Goal: Task Accomplishment & Management: Manage account settings

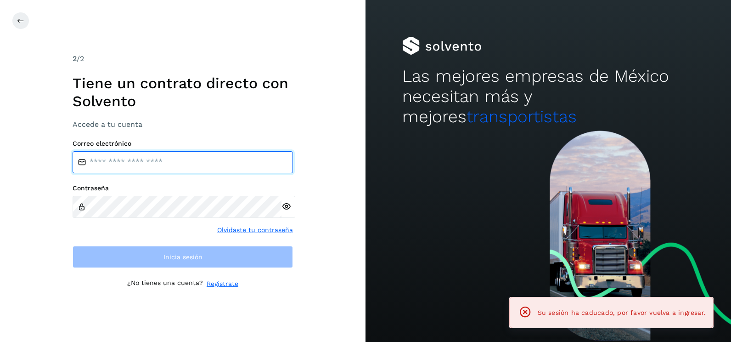
type input "**********"
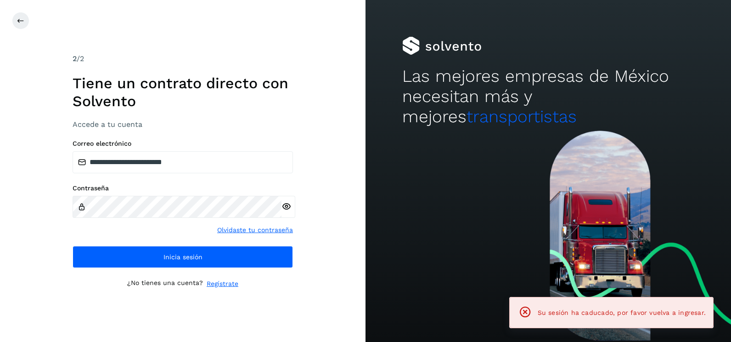
click at [328, 221] on div "**********" at bounding box center [183, 171] width 366 height 342
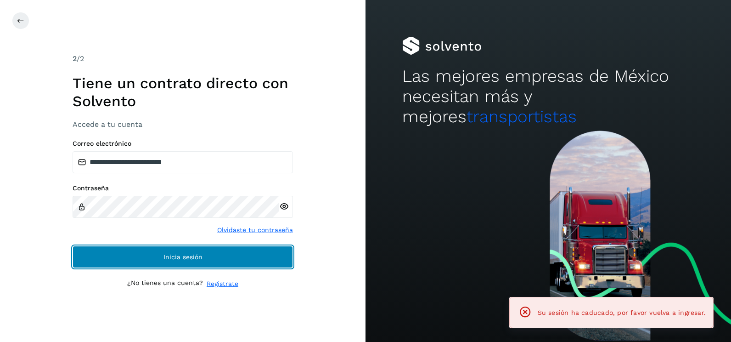
click at [284, 262] on button "Inicia sesión" at bounding box center [183, 257] width 221 height 22
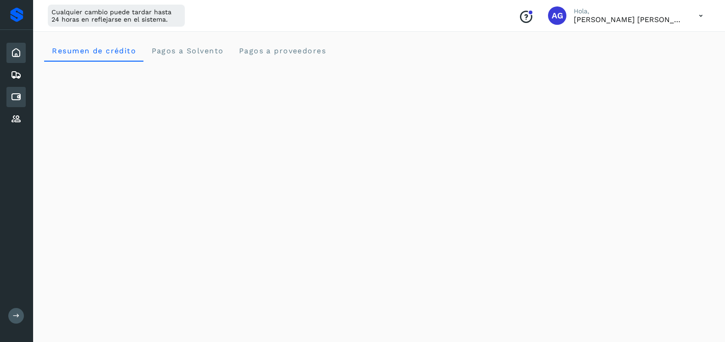
click at [12, 102] on div "Cuentas por pagar" at bounding box center [15, 97] width 19 height 20
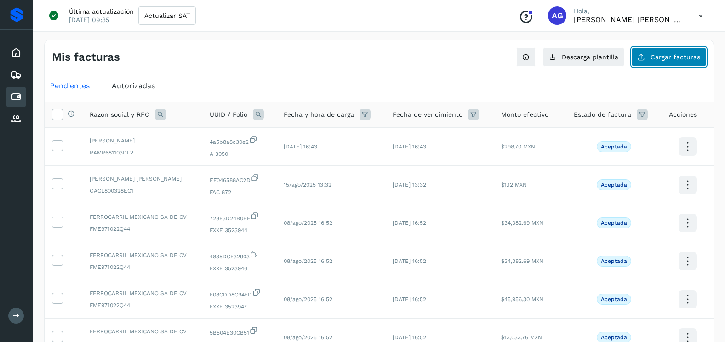
click at [662, 55] on span "Cargar facturas" at bounding box center [675, 57] width 50 height 6
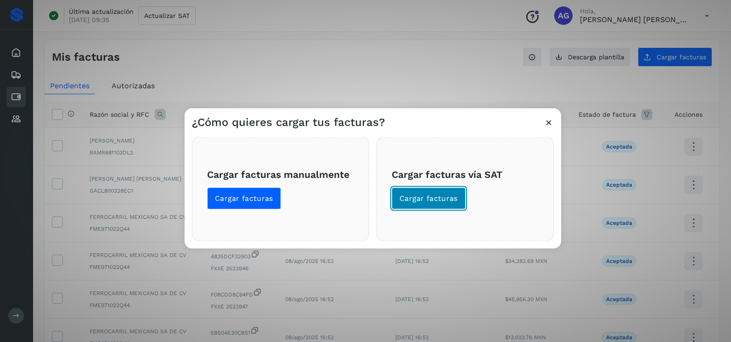
click at [447, 199] on span "Cargar facturas" at bounding box center [429, 198] width 58 height 10
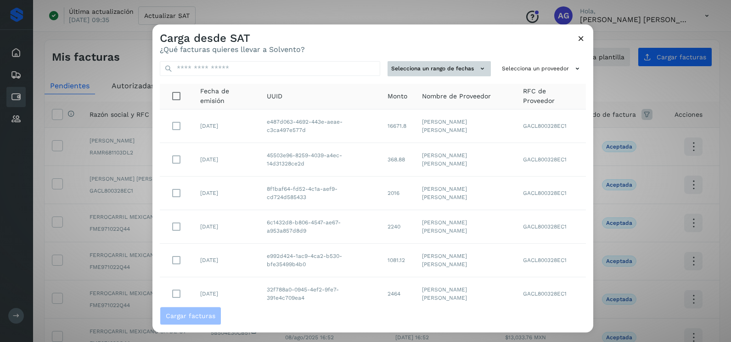
click at [464, 71] on button "Selecciona un rango de fechas" at bounding box center [439, 68] width 103 height 15
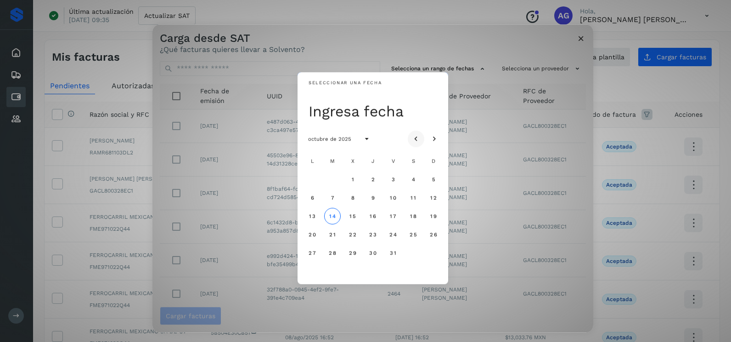
click at [419, 133] on button "Mes anterior" at bounding box center [416, 138] width 17 height 17
click at [392, 235] on span "26" at bounding box center [393, 234] width 8 height 6
click at [409, 236] on span "27" at bounding box center [413, 234] width 8 height 6
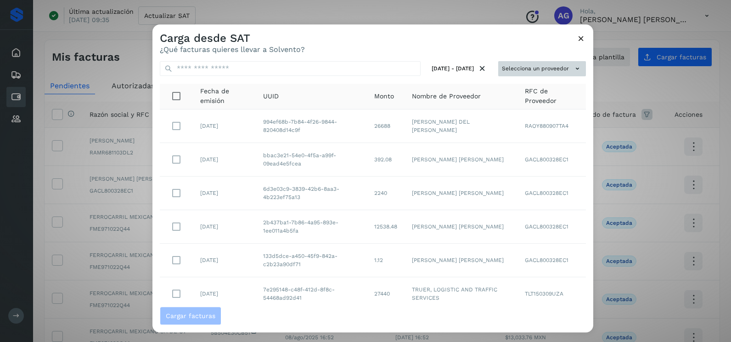
click at [527, 71] on button "Selecciona un proveedor" at bounding box center [542, 68] width 88 height 15
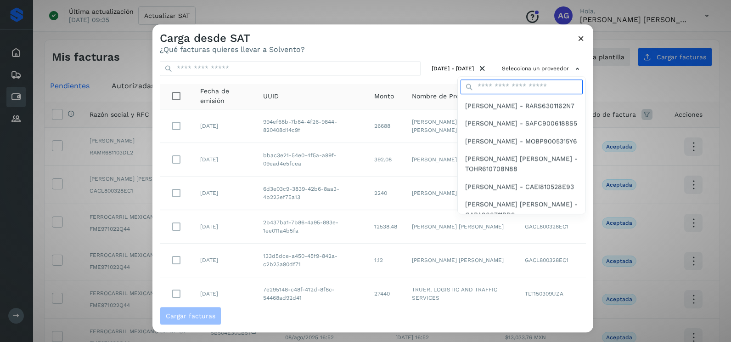
click at [503, 89] on input "text" at bounding box center [522, 86] width 122 height 15
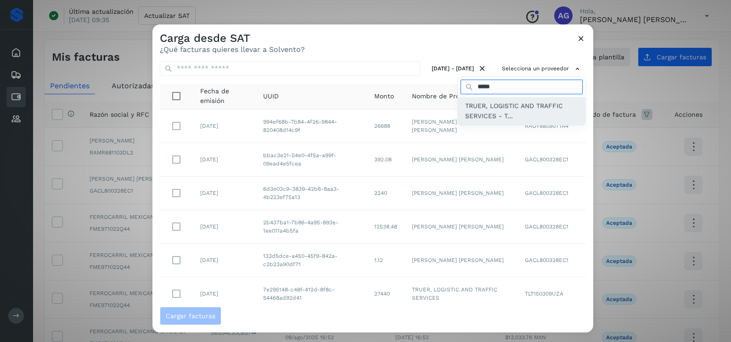
type input "*****"
click at [504, 104] on span "TRUER, LOGISTIC AND TRAFFIC SERVICES - T..." at bounding box center [521, 111] width 113 height 21
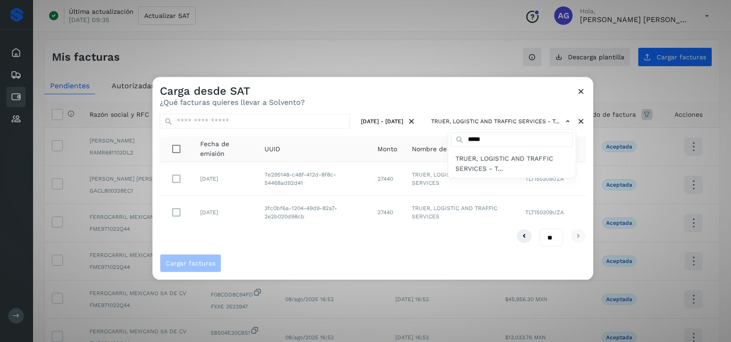
click at [461, 84] on div at bounding box center [518, 248] width 731 height 342
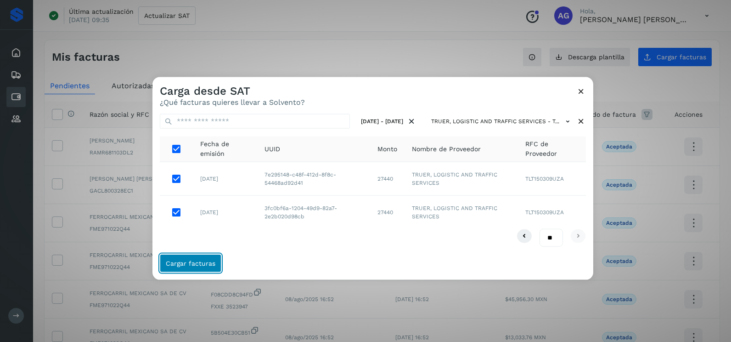
click at [191, 266] on span "Cargar facturas" at bounding box center [191, 263] width 50 height 6
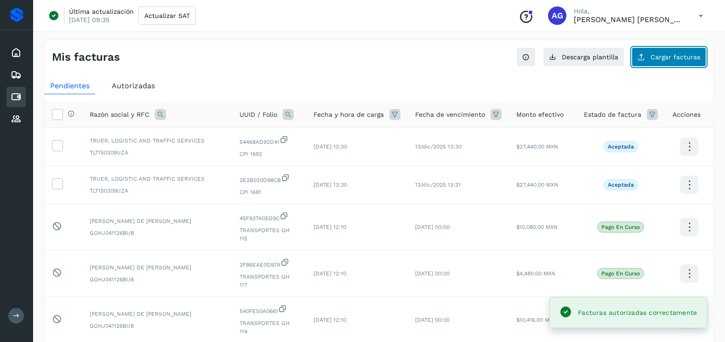
click at [686, 51] on button "Cargar facturas" at bounding box center [668, 56] width 74 height 19
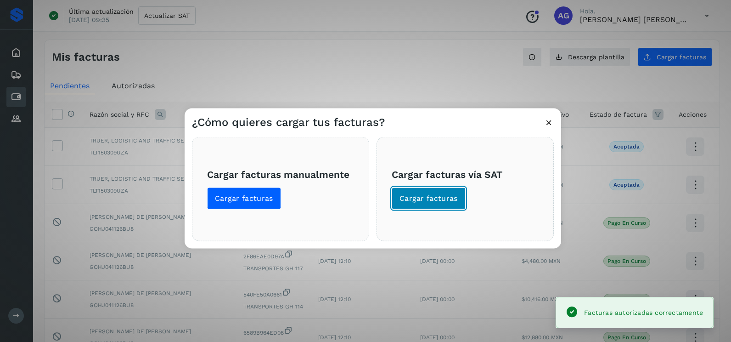
click at [457, 192] on button "Cargar facturas" at bounding box center [429, 198] width 74 height 22
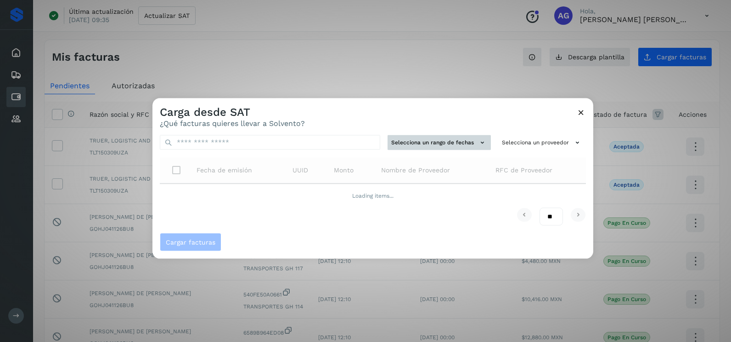
click at [474, 140] on button "Selecciona un rango de fechas" at bounding box center [439, 142] width 103 height 15
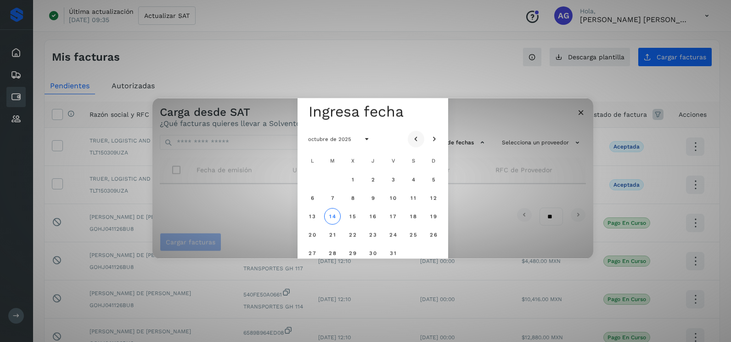
click at [417, 133] on button "Mes anterior" at bounding box center [416, 138] width 17 height 17
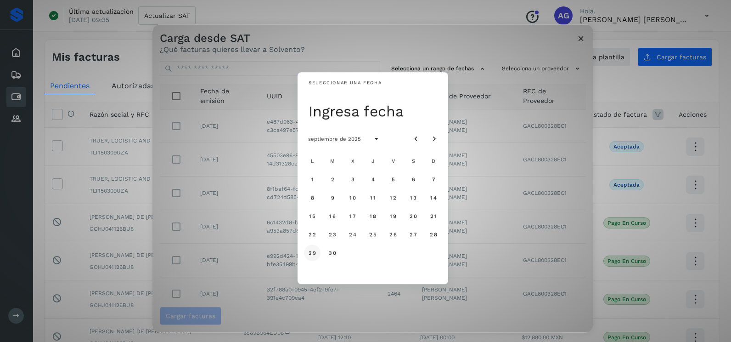
click at [315, 253] on span "29" at bounding box center [312, 252] width 8 height 6
click at [328, 253] on button "30" at bounding box center [332, 252] width 17 height 17
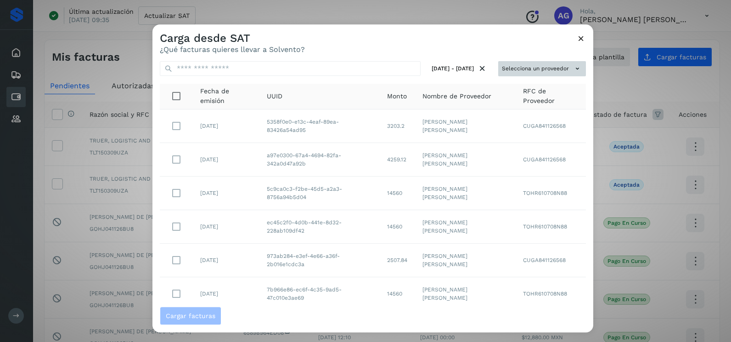
click at [503, 73] on button "Selecciona un proveedor" at bounding box center [542, 68] width 88 height 15
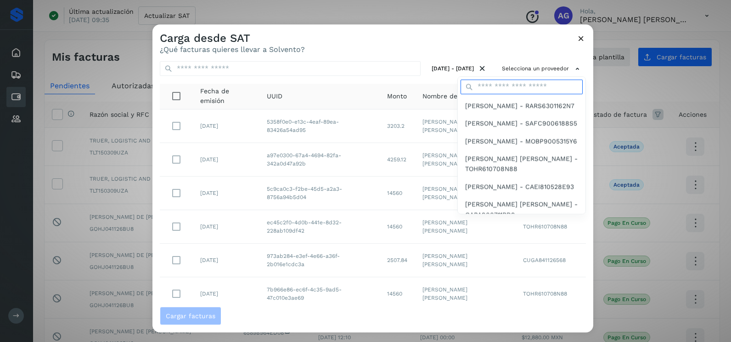
click at [494, 92] on input "text" at bounding box center [522, 86] width 122 height 15
type input "*****"
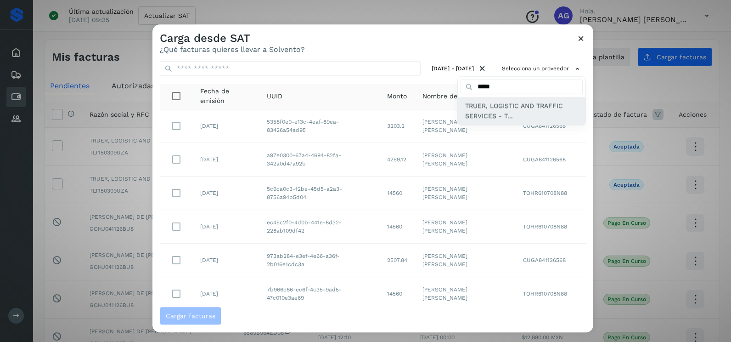
click at [490, 117] on span "TRUER, LOGISTIC AND TRAFFIC SERVICES - T..." at bounding box center [521, 111] width 113 height 21
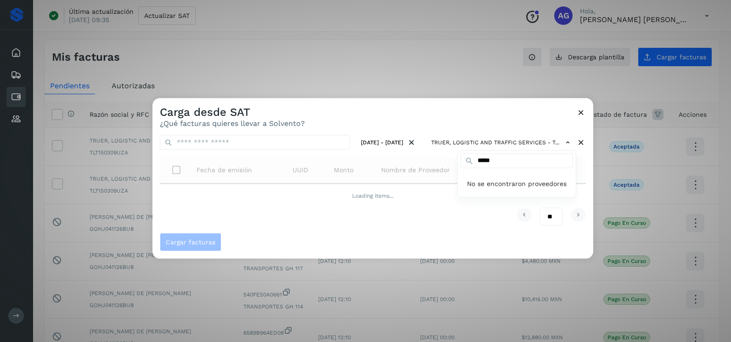
click at [468, 119] on div at bounding box center [518, 269] width 731 height 342
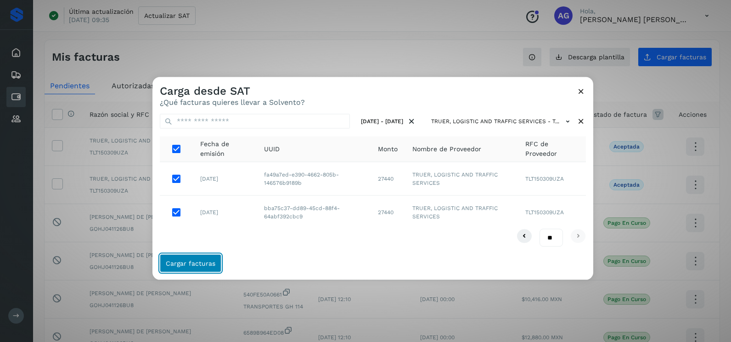
click at [197, 259] on button "Cargar facturas" at bounding box center [191, 263] width 62 height 18
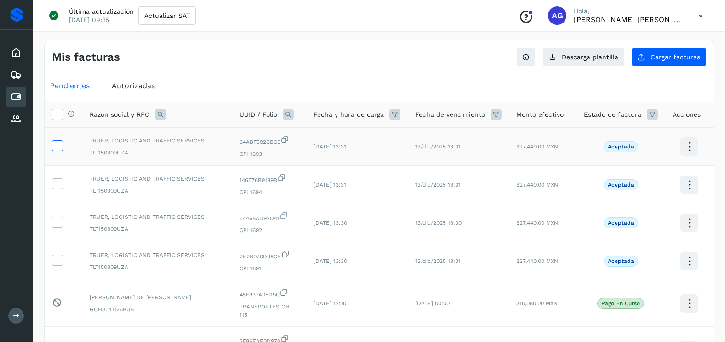
click at [59, 146] on icon at bounding box center [57, 145] width 10 height 10
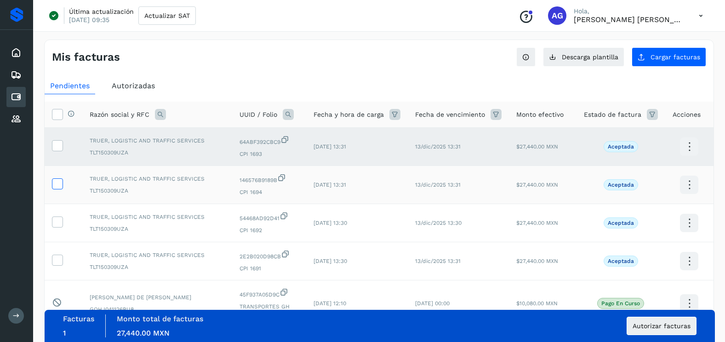
click at [58, 181] on icon at bounding box center [57, 183] width 10 height 10
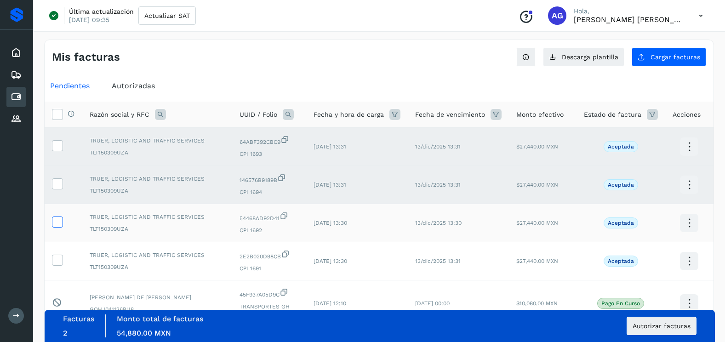
click at [59, 225] on icon at bounding box center [57, 221] width 10 height 10
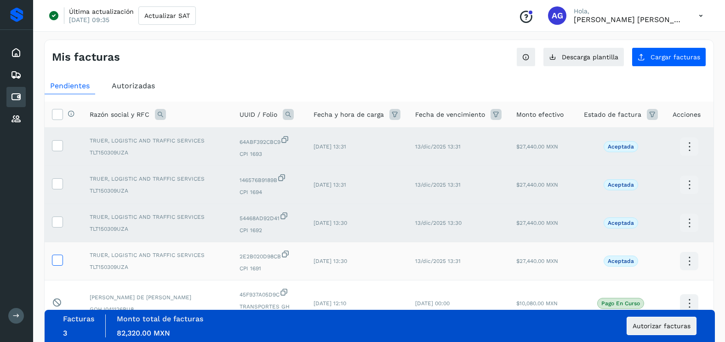
click at [58, 263] on icon at bounding box center [57, 260] width 10 height 10
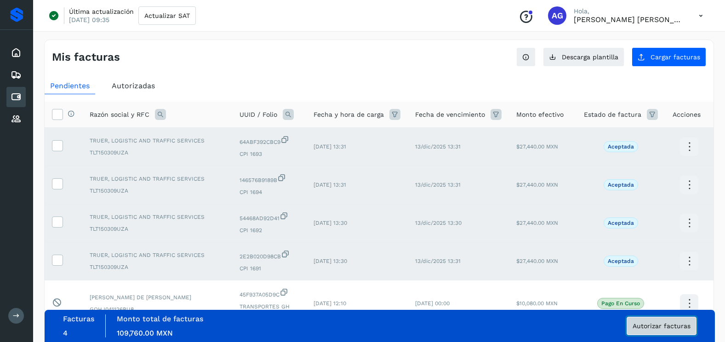
click at [649, 331] on button "Autorizar facturas" at bounding box center [661, 326] width 70 height 18
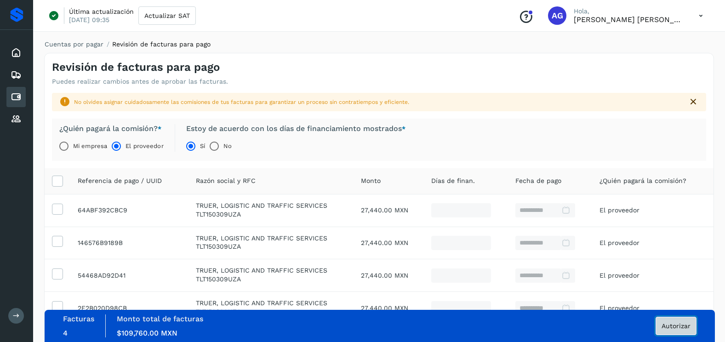
click at [672, 326] on span "Autorizar" at bounding box center [675, 326] width 29 height 6
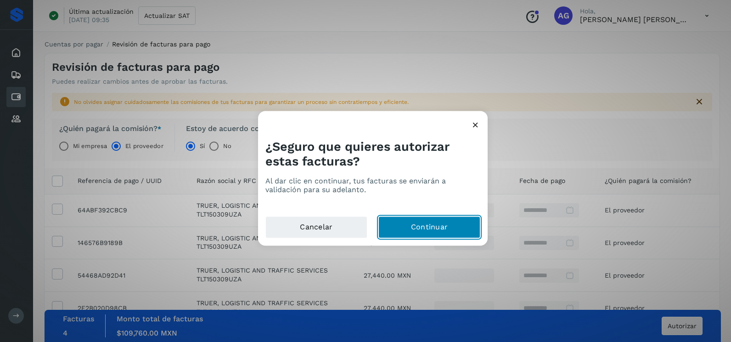
click at [453, 230] on button "Continuar" at bounding box center [430, 227] width 102 height 22
